Goal: Task Accomplishment & Management: Manage account settings

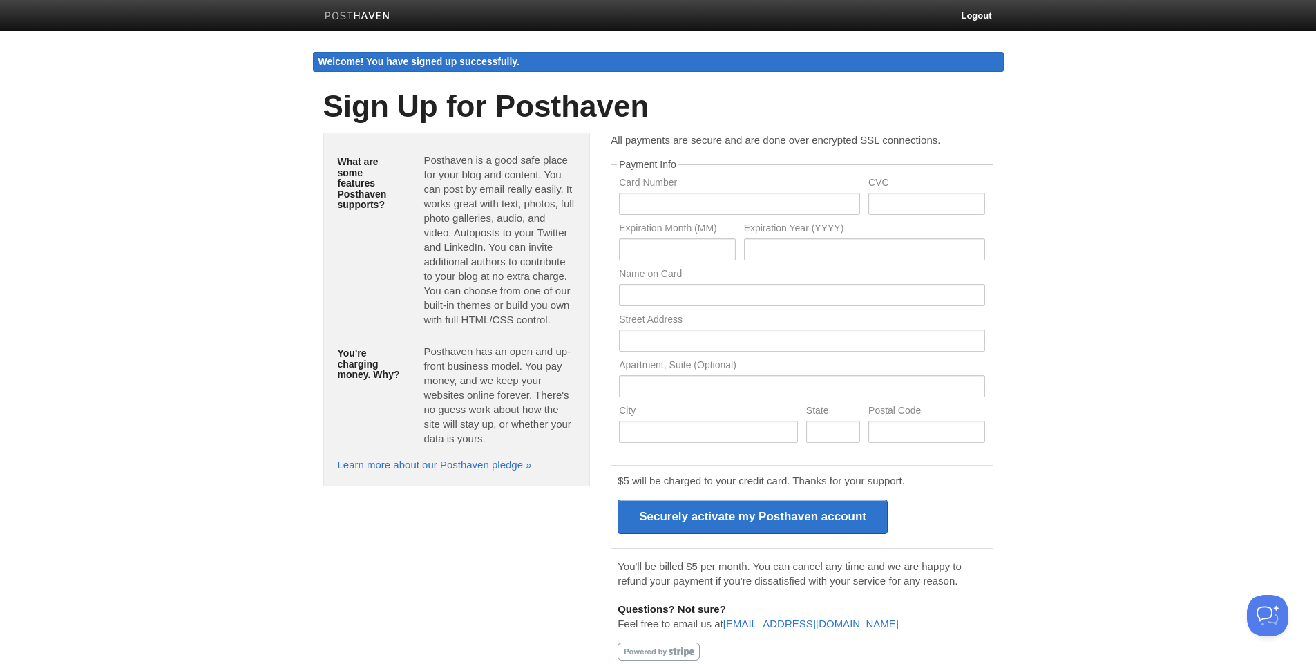
click at [372, 20] on img at bounding box center [358, 17] width 66 height 10
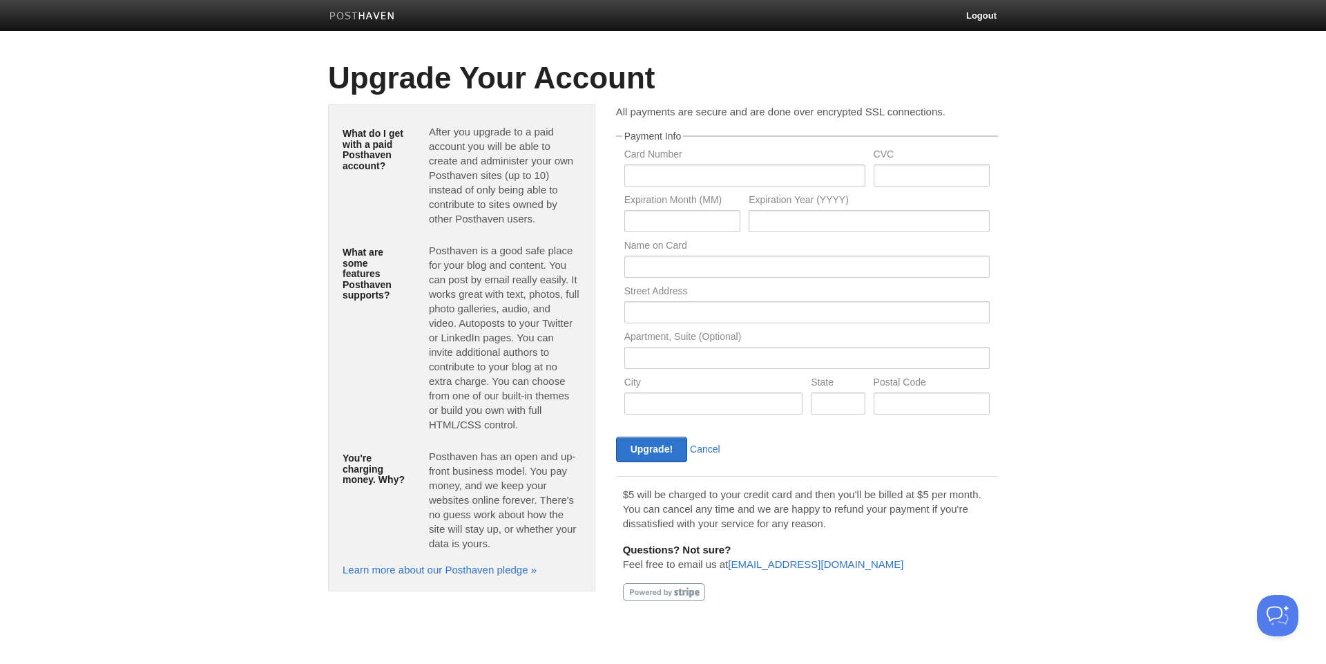
drag, startPoint x: 382, startPoint y: 260, endPoint x: 385, endPoint y: 301, distance: 41.5
click at [379, 261] on h5 "What are some features Posthaven supports?" at bounding box center [376, 273] width 66 height 53
click at [718, 446] on link "Cancel" at bounding box center [705, 448] width 30 height 11
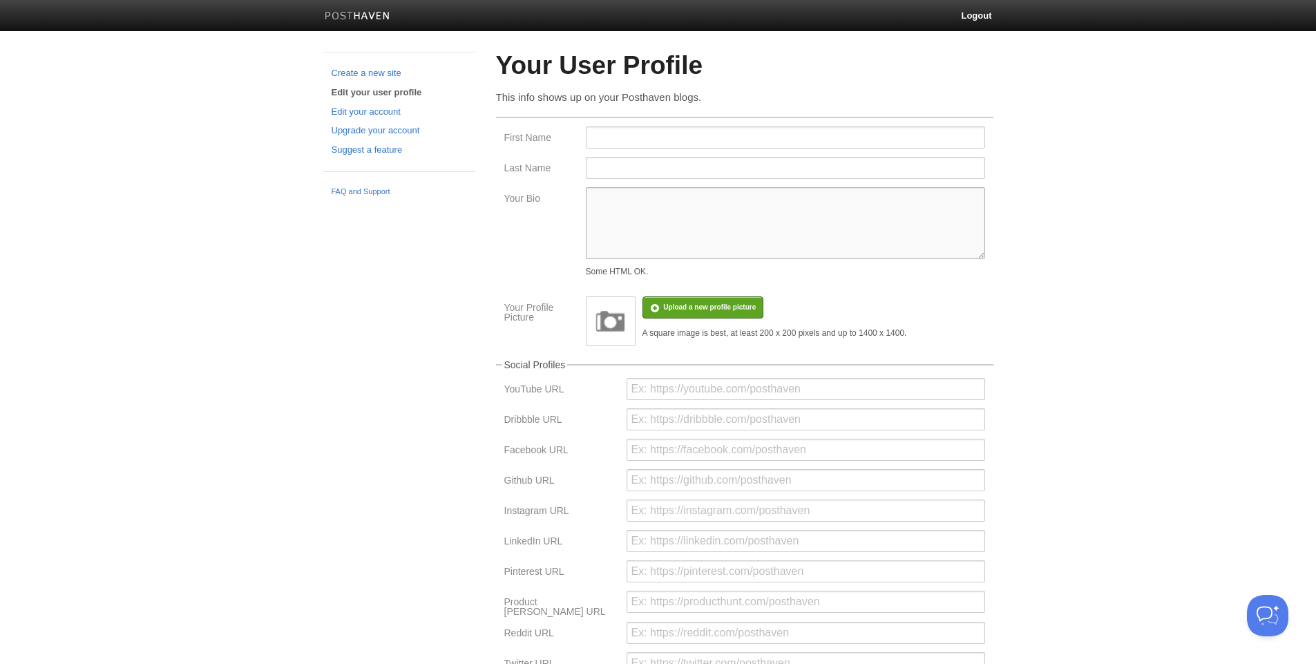
click at [760, 232] on textarea "Your Bio" at bounding box center [785, 223] width 399 height 72
click at [692, 149] on div at bounding box center [786, 141] width 408 height 30
type input "Mr. Electric"
type input "of Fort Worth"
click at [690, 216] on textarea "Your Bio" at bounding box center [785, 223] width 399 height 72
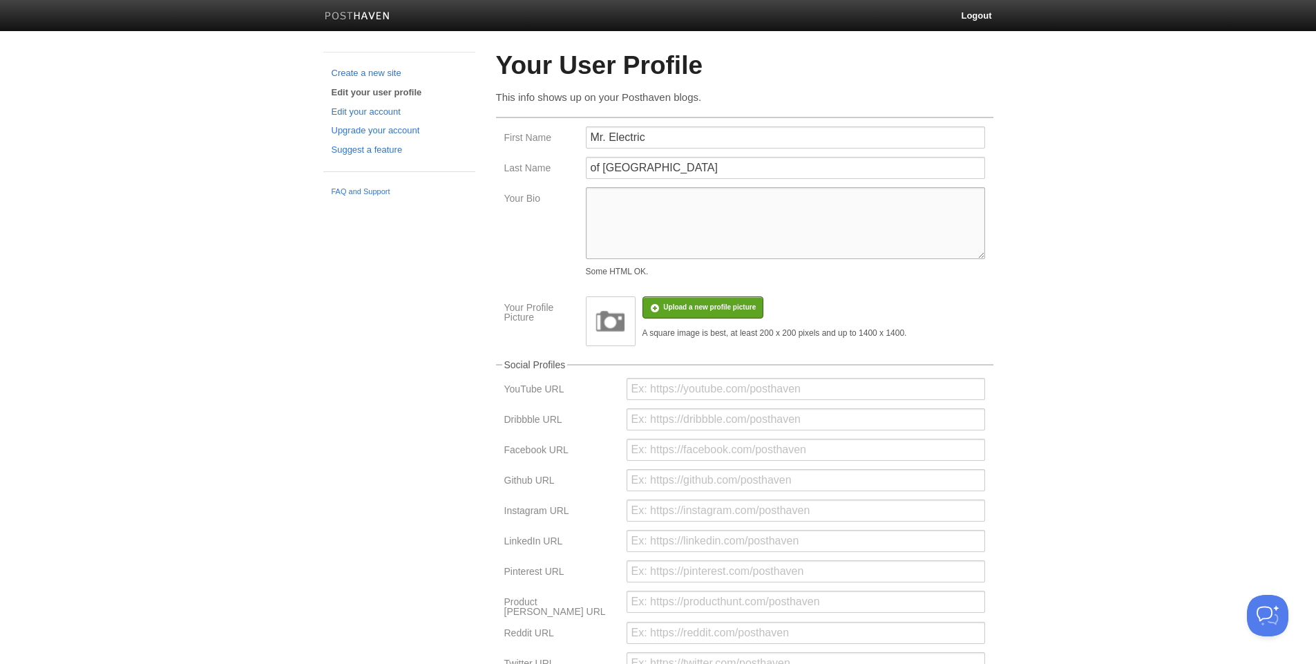
paste textarea "mrelectricfortworth"
type textarea "mrelectricfortworth"
drag, startPoint x: 696, startPoint y: 206, endPoint x: 442, endPoint y: 144, distance: 261.0
click at [442, 144] on div "Create a new site Edit your user profile Edit your account Upgrade your account…" at bounding box center [658, 438] width 691 height 772
click at [723, 242] on textarea "Your Bio" at bounding box center [785, 223] width 399 height 72
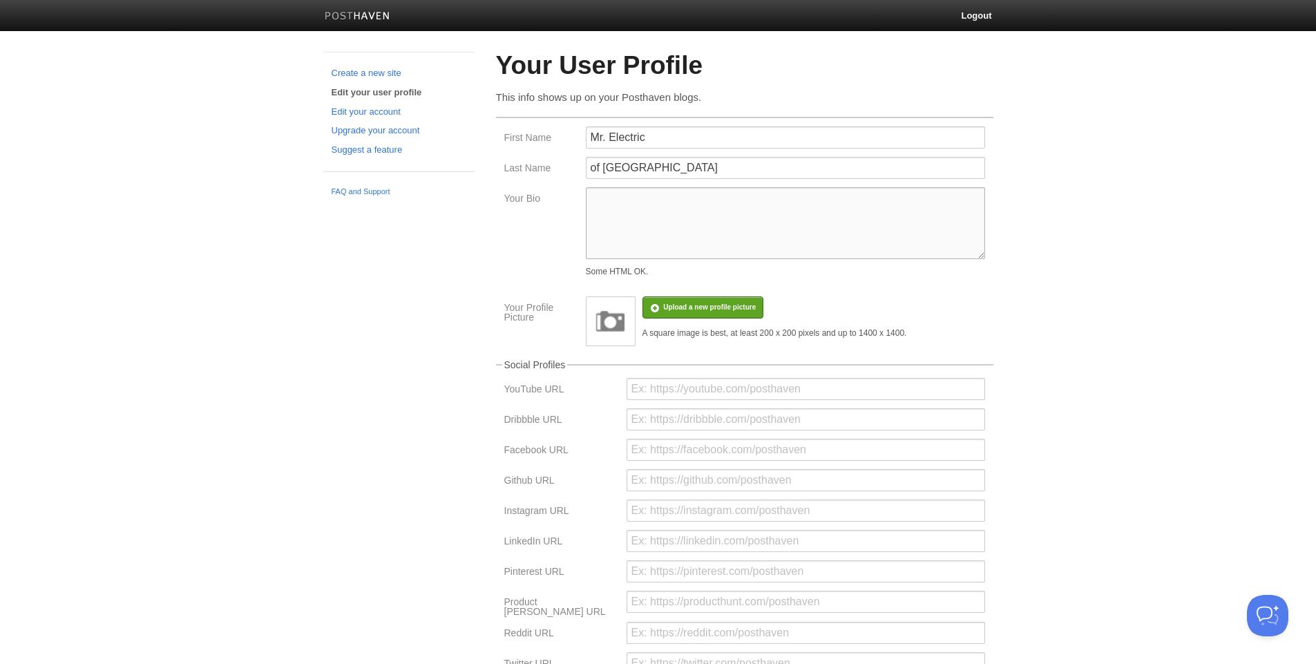
paste textarea "Mr. Electric of Fort Worth provides professional services for all Electrician s…"
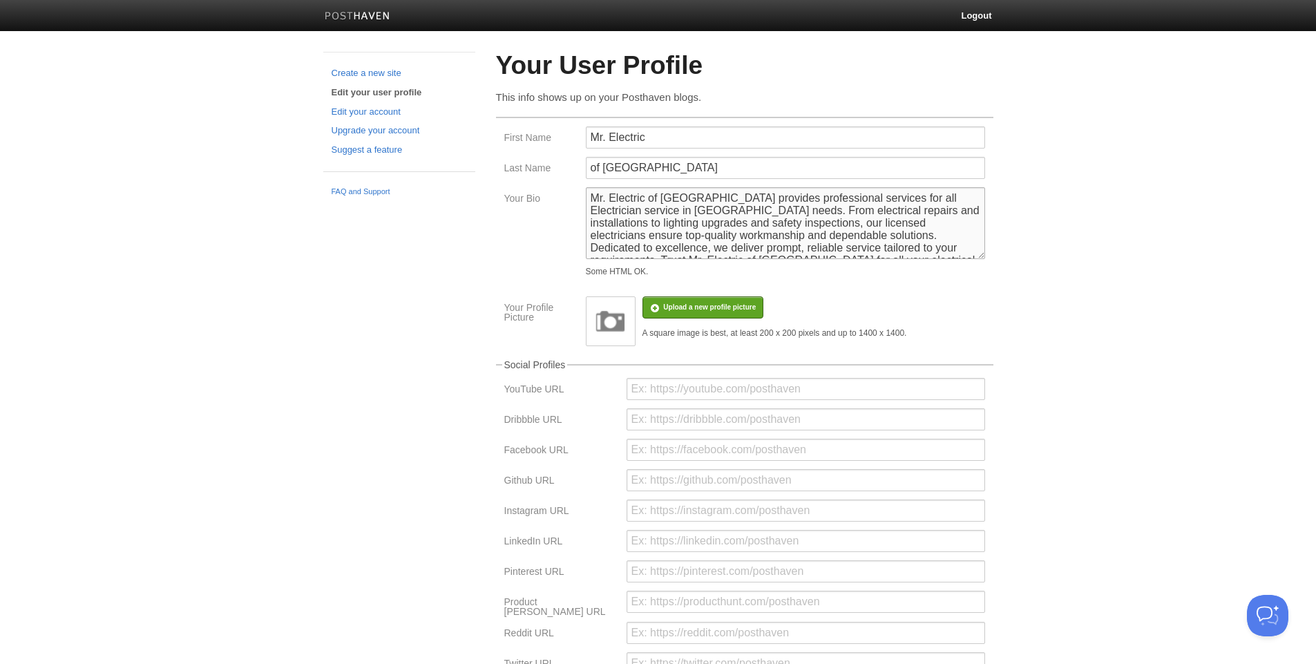
scroll to position [45, 0]
click at [688, 314] on input "file" at bounding box center [294, 314] width 1046 height 70
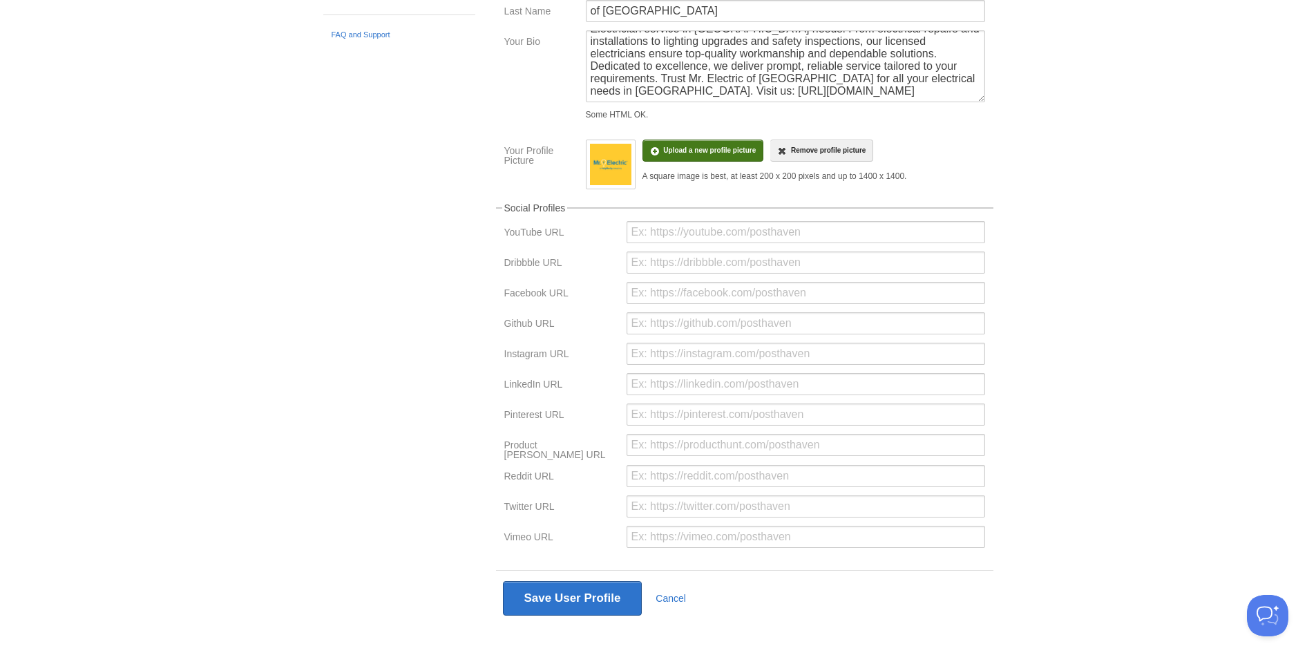
scroll to position [159, 0]
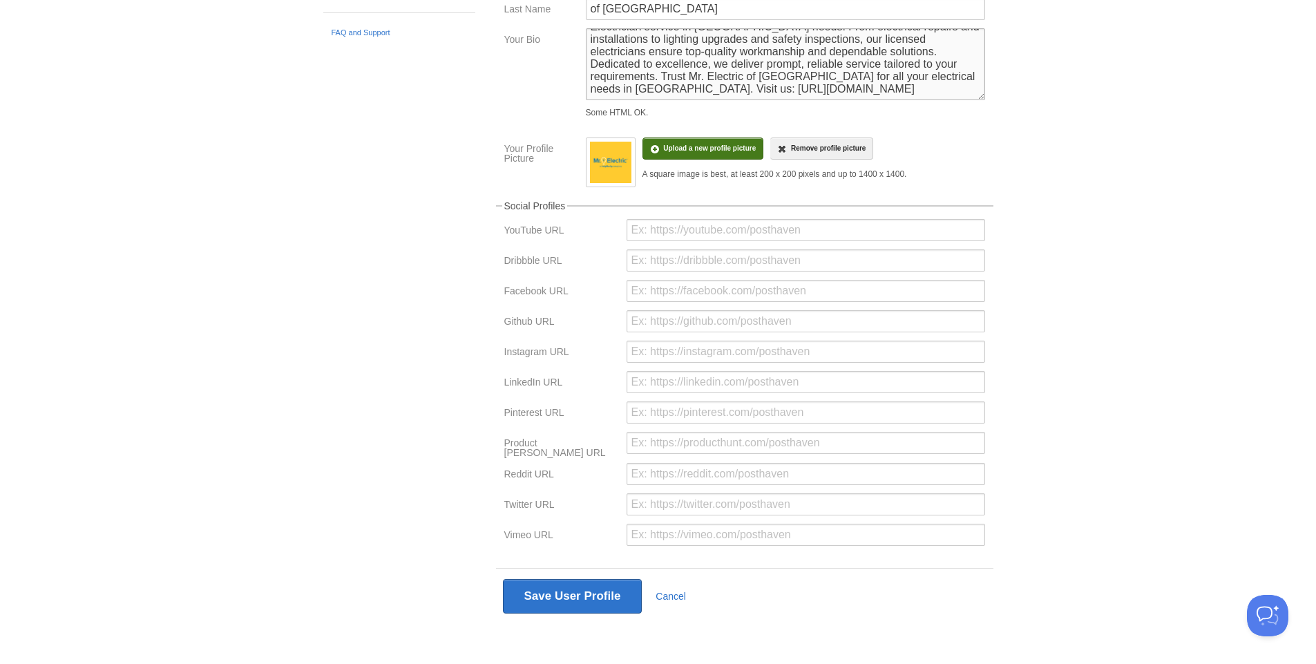
drag, startPoint x: 592, startPoint y: 72, endPoint x: 769, endPoint y: 88, distance: 177.5
click at [769, 88] on textarea "Mr. Electric of Fort Worth provides professional services for all Electrician s…" at bounding box center [785, 64] width 399 height 72
type textarea "Mr. Electric of Fort Worth provides professional services for all Electrician s…"
click at [696, 434] on input "url" at bounding box center [805, 443] width 358 height 22
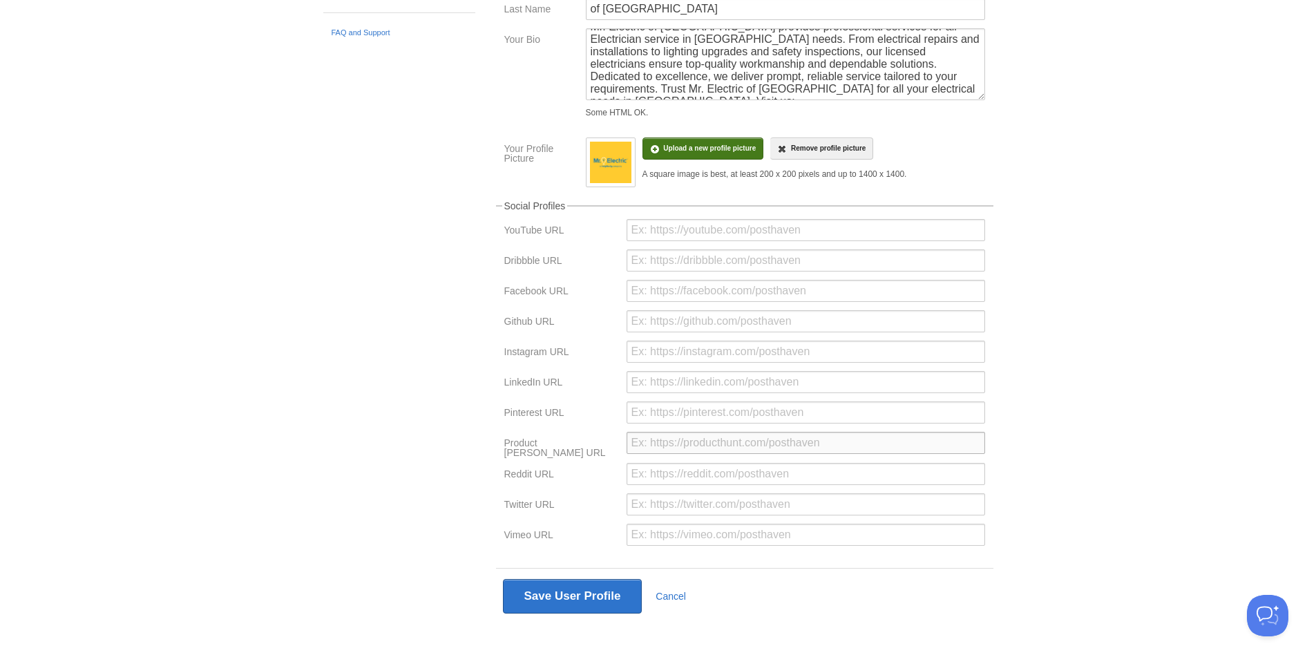
paste input "https://www.mrelectricfortworth.com/electricians-aledo-electrical-repair-servic…"
type input "https://www.mrelectricfortworth.com/electricians-aledo-electrical-repair-servic…"
click at [553, 601] on button "Save User Profile" at bounding box center [573, 596] width 140 height 35
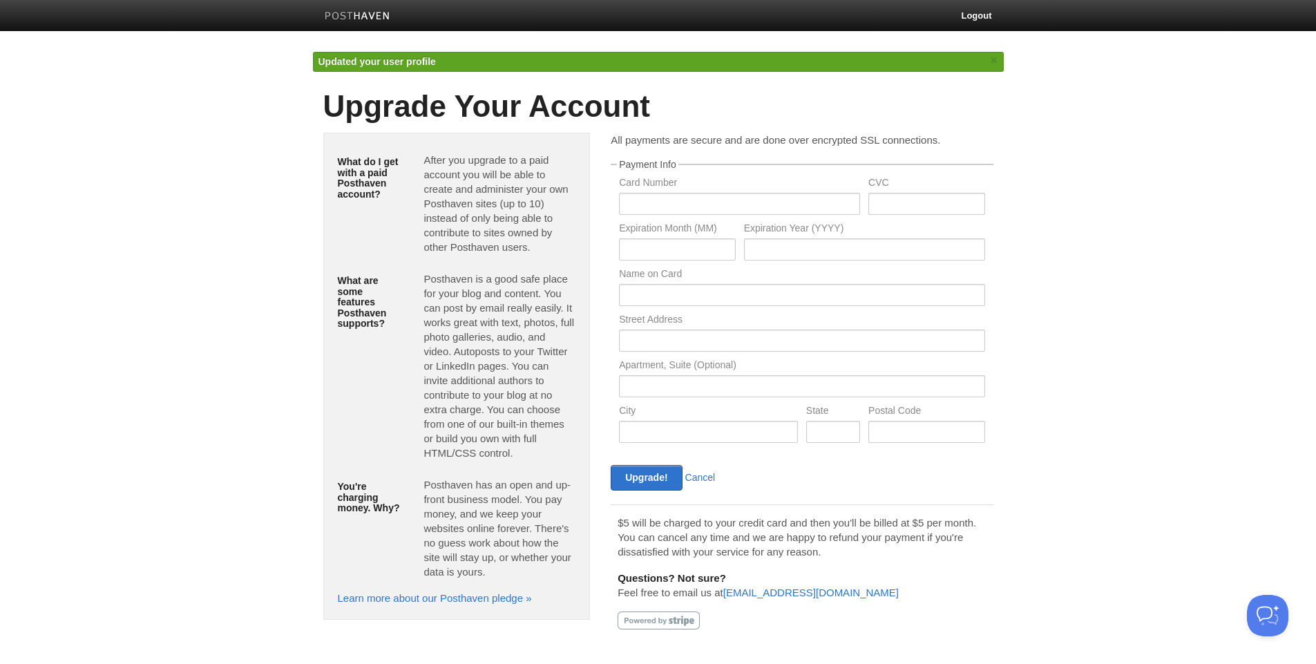
click at [346, 17] on img at bounding box center [358, 17] width 66 height 10
